Goal: Information Seeking & Learning: Learn about a topic

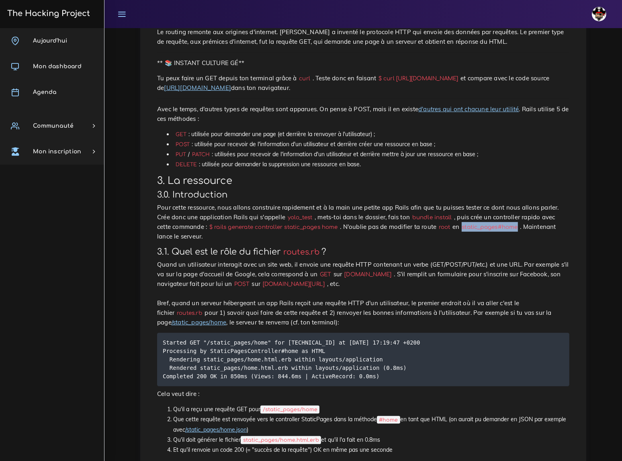
scroll to position [292, 0]
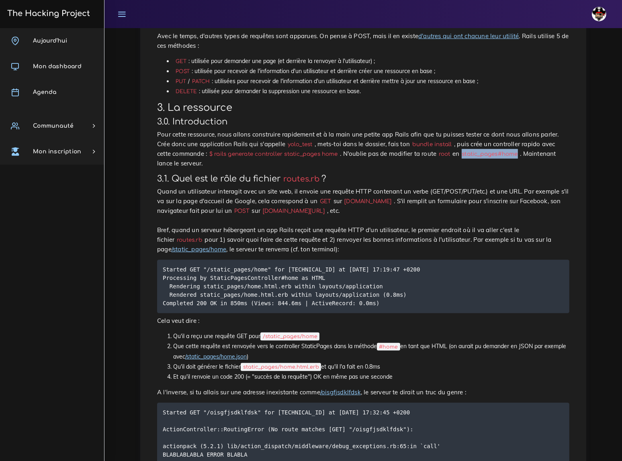
drag, startPoint x: 190, startPoint y: 162, endPoint x: 269, endPoint y: 162, distance: 78.8
click at [269, 207] on code "www.facebook.com/users/new/" at bounding box center [293, 211] width 67 height 8
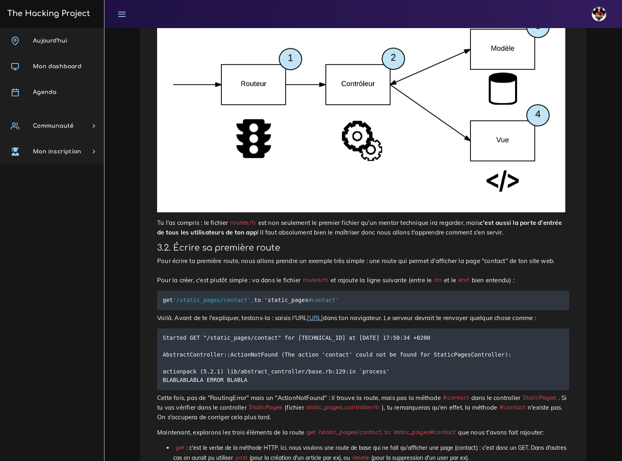
scroll to position [877, 0]
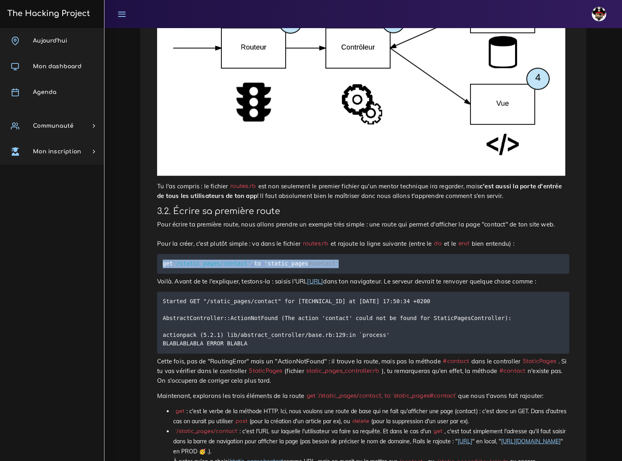
drag, startPoint x: 163, startPoint y: 186, endPoint x: 332, endPoint y: 188, distance: 169.2
click at [332, 260] on code "get '/static_pages/contact' , to : 'static_pages #contact'" at bounding box center [252, 264] width 178 height 9
copy code "get '/static_pages/contact' , to : 'static_pages #contact'"
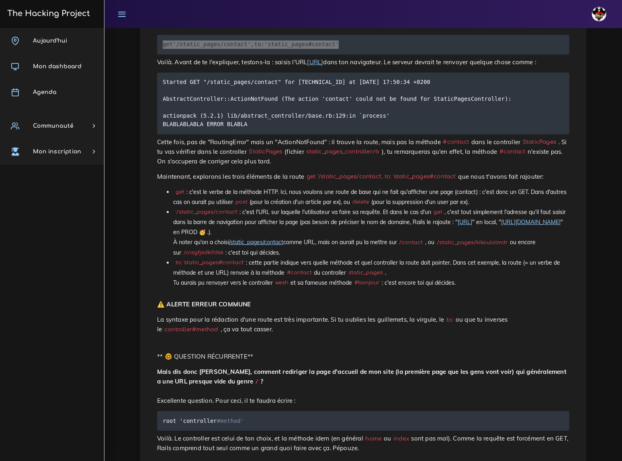
scroll to position [1169, 0]
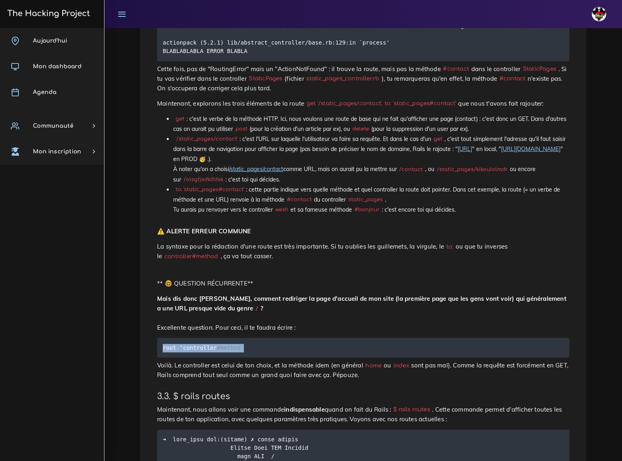
drag, startPoint x: 164, startPoint y: 258, endPoint x: 242, endPoint y: 262, distance: 78.0
click at [242, 338] on pre "root 'controller #method'" at bounding box center [363, 348] width 412 height 20
copy code "root 'controller #method'"
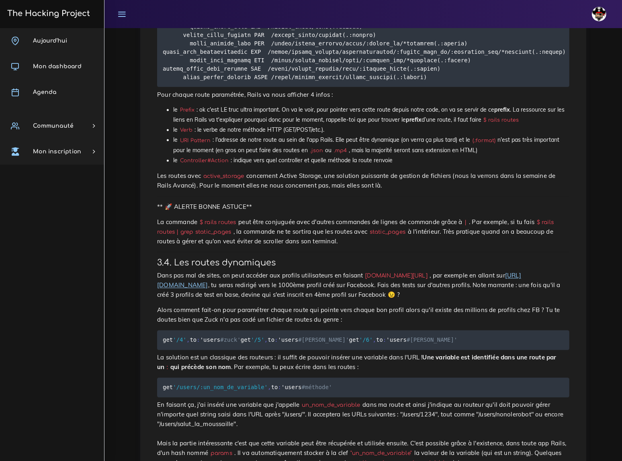
scroll to position [1644, 0]
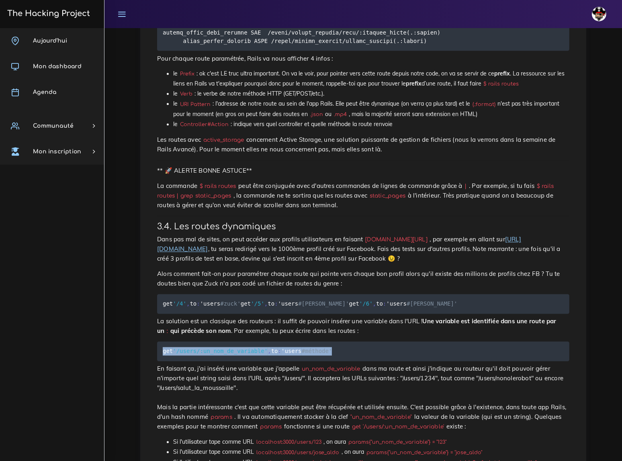
drag, startPoint x: 163, startPoint y: 259, endPoint x: 332, endPoint y: 260, distance: 168.8
click at [332, 342] on pre "get '/users/:un_nom_de_variable' , to : 'users #méthode'" at bounding box center [363, 352] width 412 height 20
copy code "get '/users/:un_nom_de_variable' , to : 'users #méthode'"
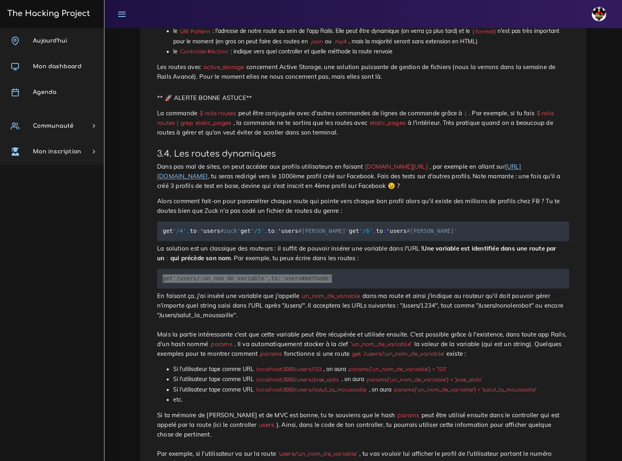
scroll to position [1753, 0]
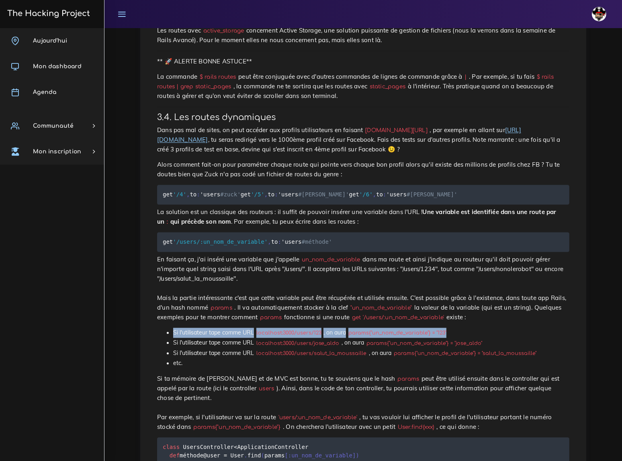
drag, startPoint x: 173, startPoint y: 221, endPoint x: 463, endPoint y: 221, distance: 289.8
click at [463, 328] on li "Si l'utilisateur tape comme URL localhost:3000/users/123 , on aura params{"un_n…" at bounding box center [371, 333] width 396 height 10
copy li "Si l'utilisateur tape comme URL localhost:3000/users/123 , on aura params{"un_n…"
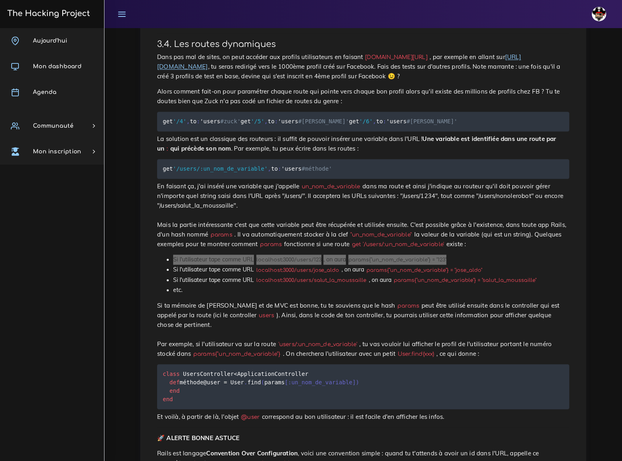
scroll to position [1863, 0]
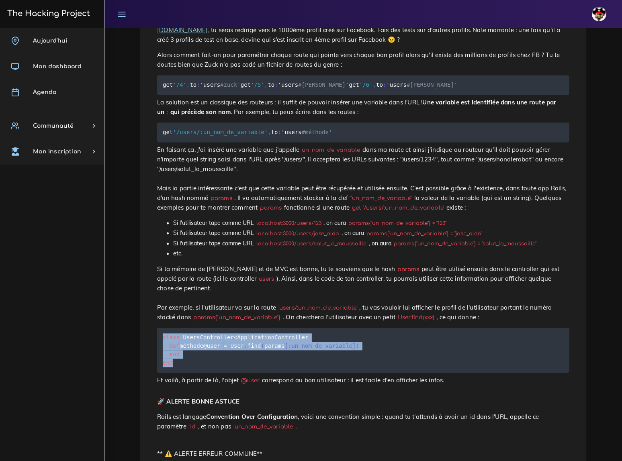
drag, startPoint x: 163, startPoint y: 211, endPoint x: 193, endPoint y: 251, distance: 50.1
click at [193, 328] on pre "class UsersController < ApplicationController def méthode @user = User . find (…" at bounding box center [363, 350] width 412 height 45
copy code "class UsersController < ApplicationController def méthode @user = User . find (…"
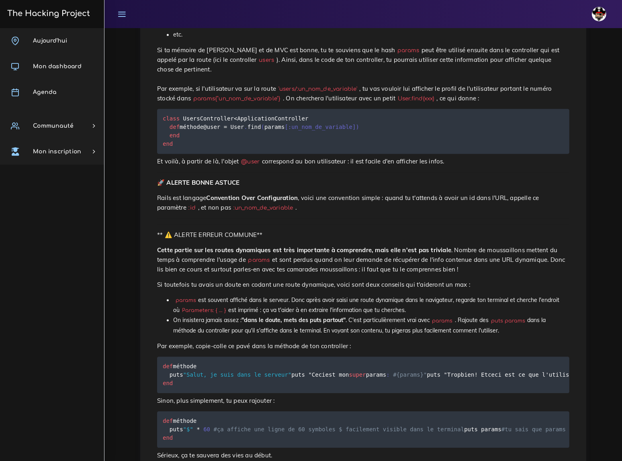
scroll to position [2119, 0]
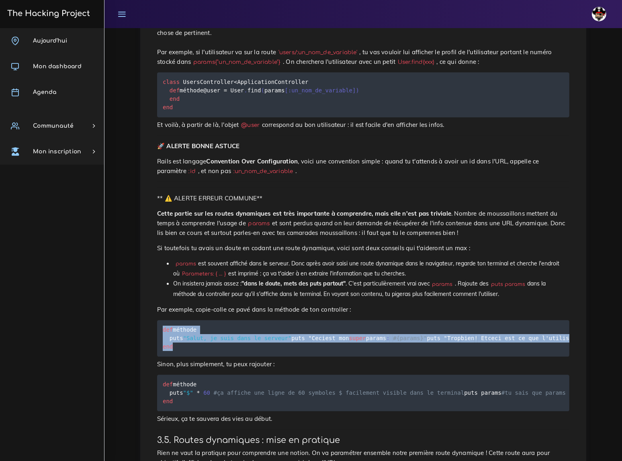
drag, startPoint x: 162, startPoint y: 196, endPoint x: 189, endPoint y: 246, distance: 56.6
click at [189, 320] on pre "def méthode puts "Salut, je suis dans le serveur" puts " Ceci est mon super par…" at bounding box center [363, 338] width 412 height 37
copy code "def méthode puts "Salut, je suis dans le serveur" puts " Ceci est mon super par…"
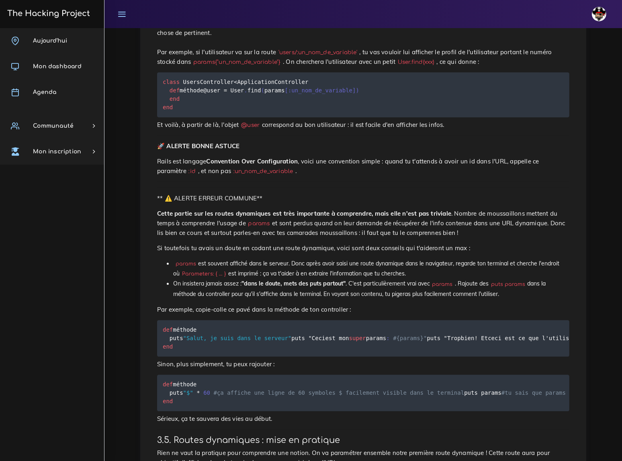
click at [291, 380] on code "def méthode puts "$" * 60 #ça affiche une ligne de 60 symboles $ facilement vis…" at bounding box center [432, 393] width 539 height 26
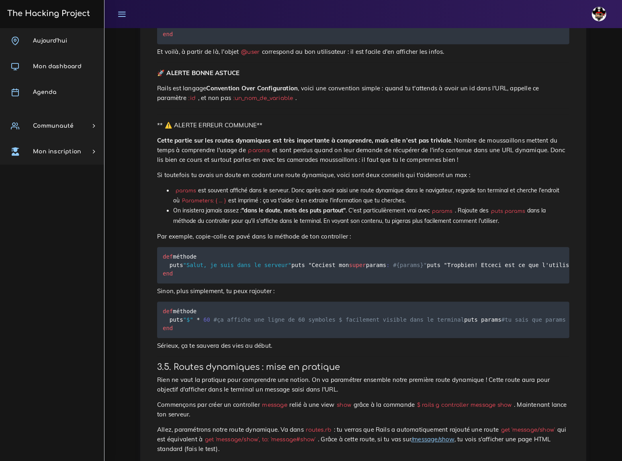
scroll to position [2228, 0]
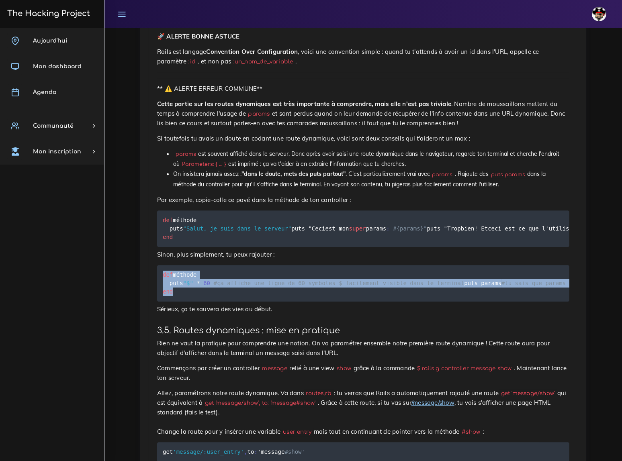
drag, startPoint x: 164, startPoint y: 174, endPoint x: 182, endPoint y: 213, distance: 43.3
click at [182, 265] on pre "def méthode puts "$" * 60 #ça affiche une ligne de 60 symboles $ facilement vis…" at bounding box center [363, 283] width 412 height 37
copy code "def méthode puts "$" * 60 #ça affiche une ligne de 60 symboles $ facilement vis…"
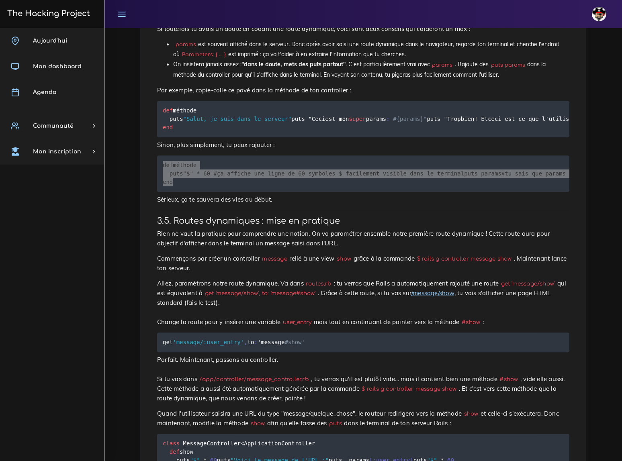
scroll to position [2375, 0]
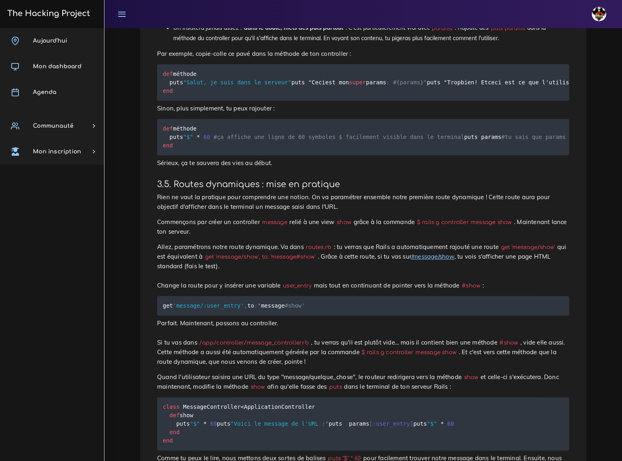
click at [366, 319] on p "Parfait. Maintenant, passons au controller. Si tu vas dans /app/controller/mess…" at bounding box center [363, 343] width 412 height 48
drag, startPoint x: 406, startPoint y: 133, endPoint x: 490, endPoint y: 132, distance: 84.0
click at [490, 218] on code "$ rails g controller message show" at bounding box center [464, 222] width 99 height 8
copy code "rails g controller message show"
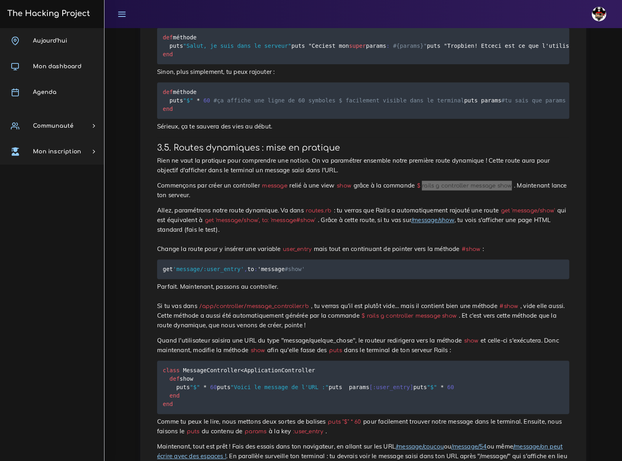
scroll to position [2448, 0]
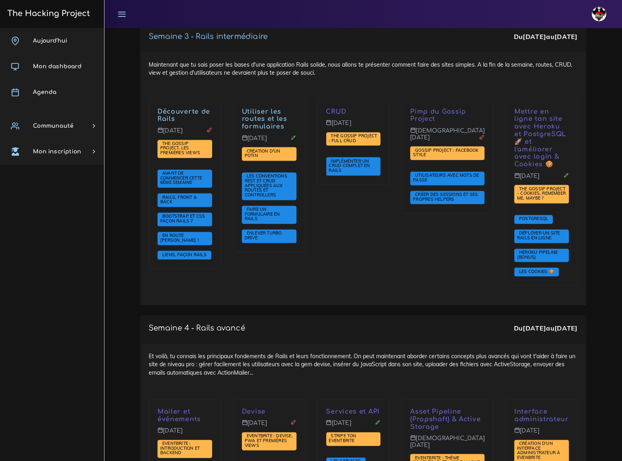
scroll to position [1591, 0]
